Goal: Information Seeking & Learning: Learn about a topic

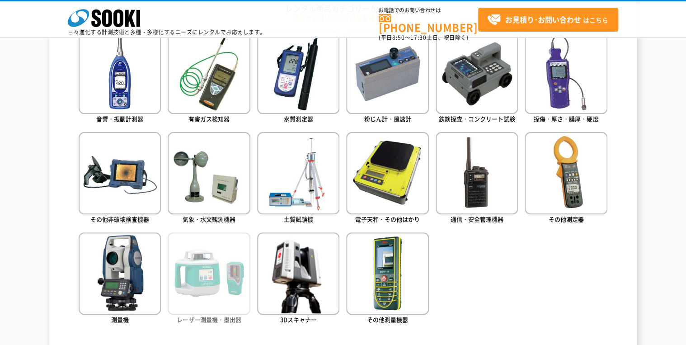
scroll to position [470, 0]
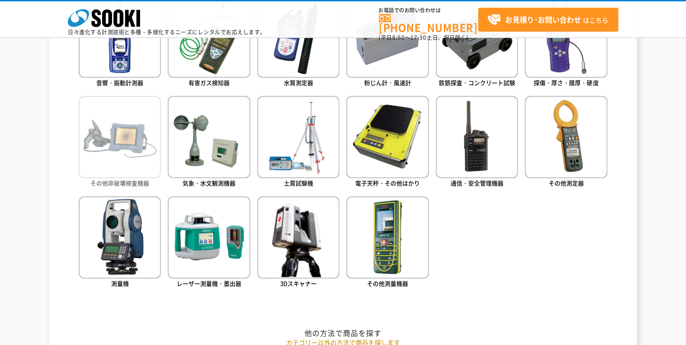
click at [135, 178] on span "その他非破壊検査機器" at bounding box center [119, 182] width 59 height 9
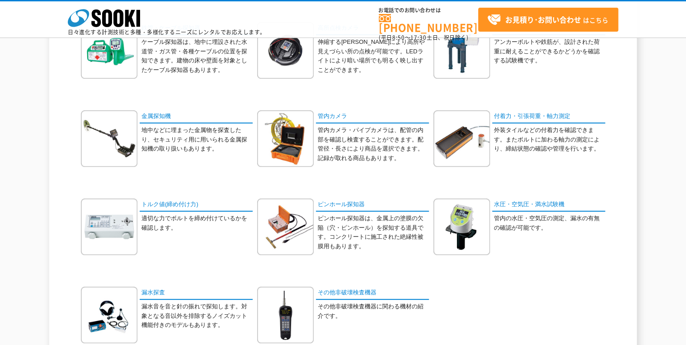
scroll to position [108, 0]
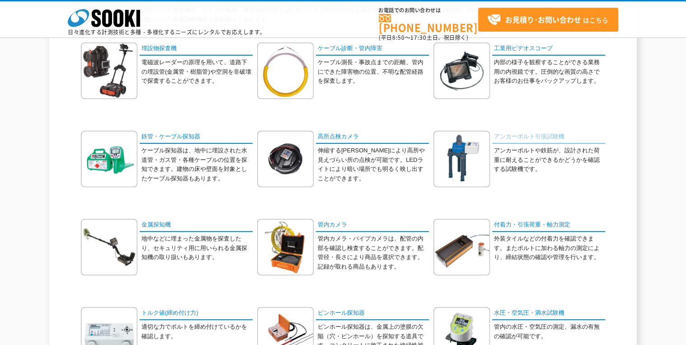
click at [528, 134] on link "アンカーボルト引張試験機" at bounding box center [548, 137] width 113 height 13
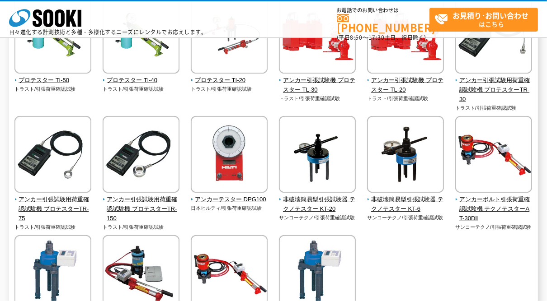
scroll to position [325, 0]
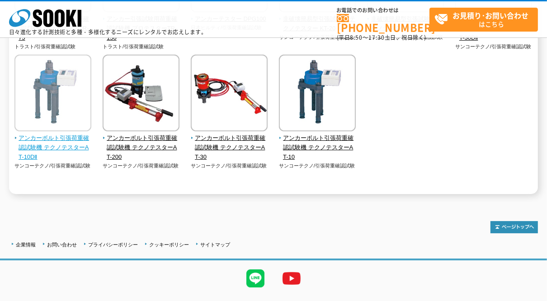
click at [47, 149] on span "アンカーボルト引張荷重確認試験機 テクノテスターAT-10DⅡ" at bounding box center [52, 148] width 77 height 28
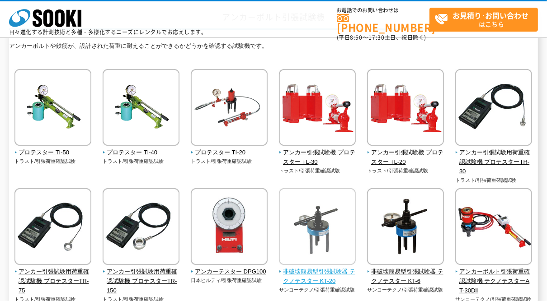
scroll to position [0, 0]
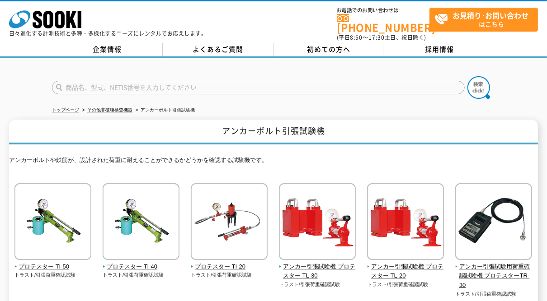
click at [82, 81] on input "text" at bounding box center [258, 88] width 412 height 14
type input "r"
type input "RJ"
click at [472, 83] on img at bounding box center [478, 87] width 23 height 23
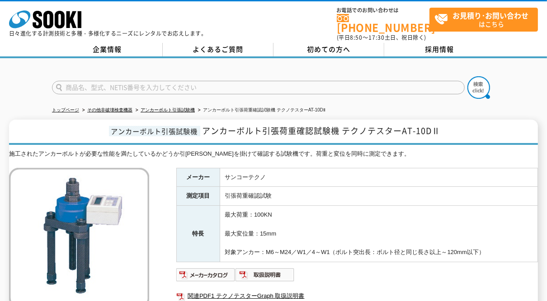
click at [358, 219] on td "最大荷重：100KN 最大変位量：15mm 対象アンカー：M6～M24／W1／4～W1（ボルト突出長：ボルト径と同じ長さ以上～120mm以下）" at bounding box center [379, 234] width 318 height 56
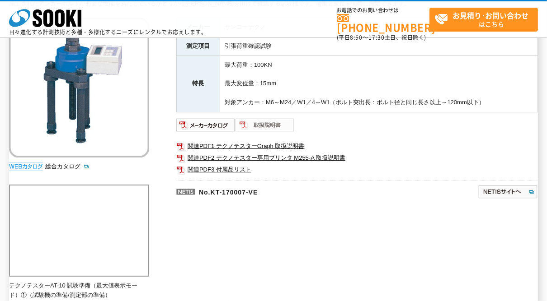
click at [250, 124] on img at bounding box center [264, 125] width 59 height 14
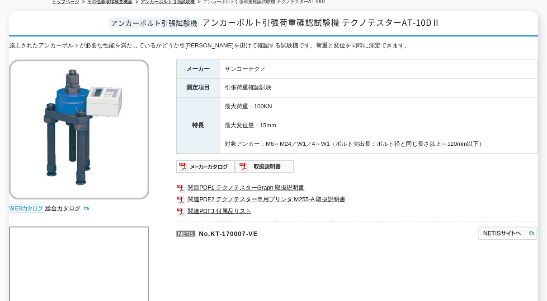
scroll to position [0, 0]
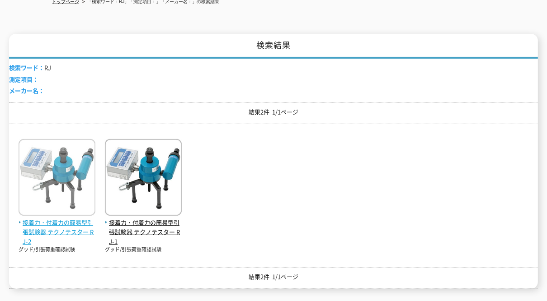
click at [37, 219] on span "接着力・付着力の簡易型引張試験器 テクノテスター RJ-2" at bounding box center [57, 232] width 77 height 28
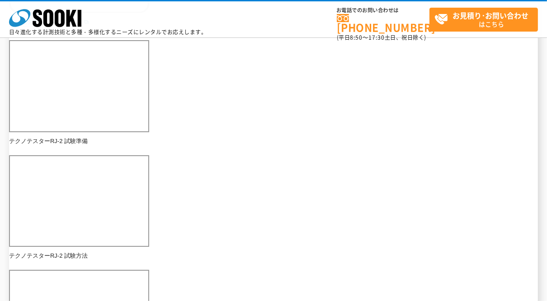
scroll to position [361, 0]
